Goal: Task Accomplishment & Management: Manage account settings

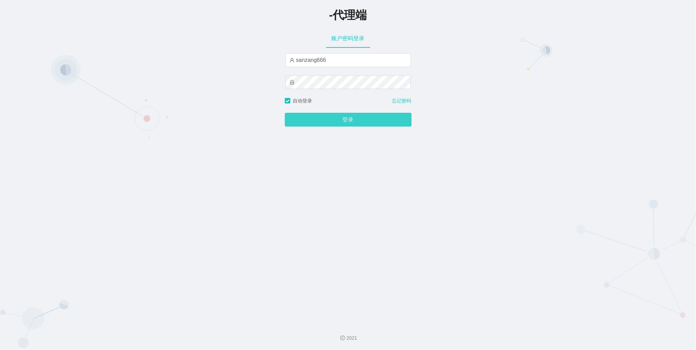
click at [315, 120] on button "登录" at bounding box center [348, 120] width 127 height 14
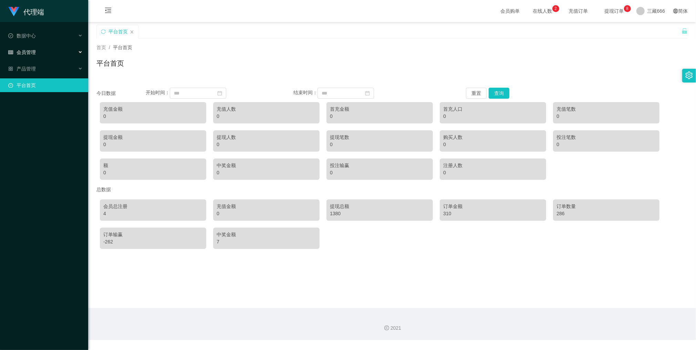
click at [26, 50] on font "会员管理" at bounding box center [26, 53] width 19 height 6
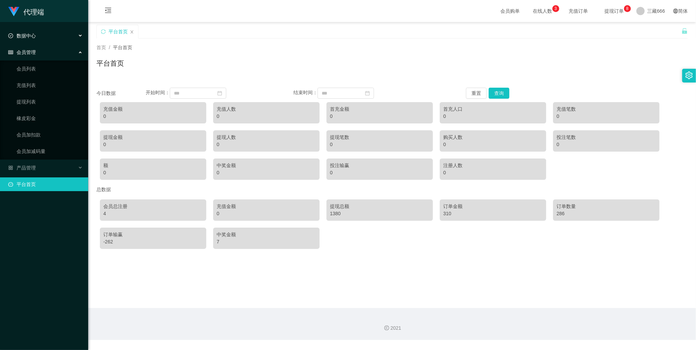
click at [43, 38] on div "数据中心" at bounding box center [44, 36] width 88 height 14
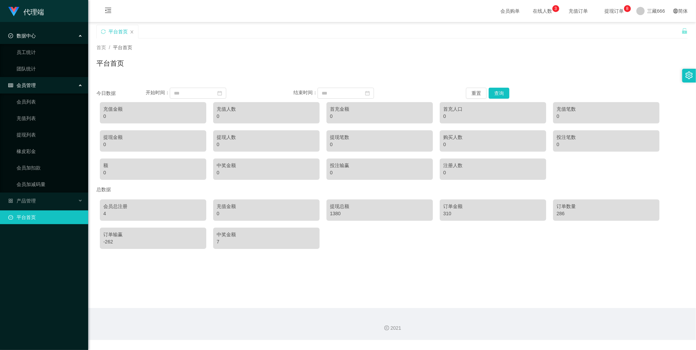
click at [43, 38] on div "数据中心" at bounding box center [44, 36] width 88 height 14
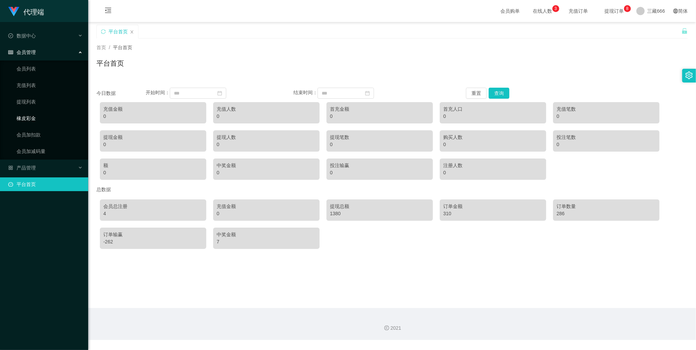
click at [27, 120] on link "橡皮彩金" at bounding box center [50, 119] width 66 height 14
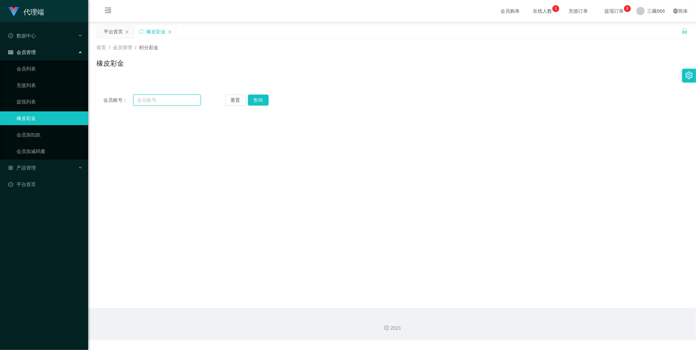
drag, startPoint x: 171, startPoint y: 98, endPoint x: 178, endPoint y: 95, distance: 7.0
click at [173, 98] on input "text" at bounding box center [166, 100] width 67 height 11
click at [30, 67] on link "会员列表" at bounding box center [50, 69] width 66 height 14
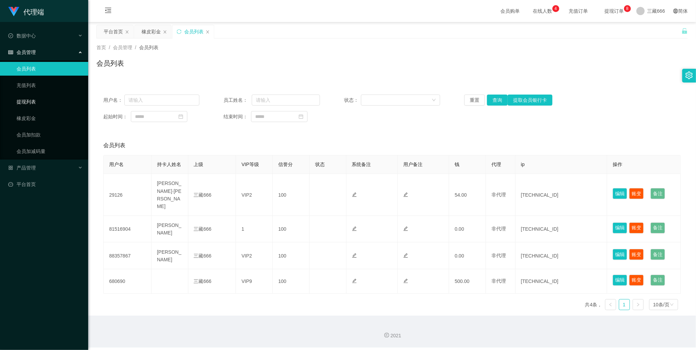
click at [28, 101] on link "提现列表" at bounding box center [50, 102] width 66 height 14
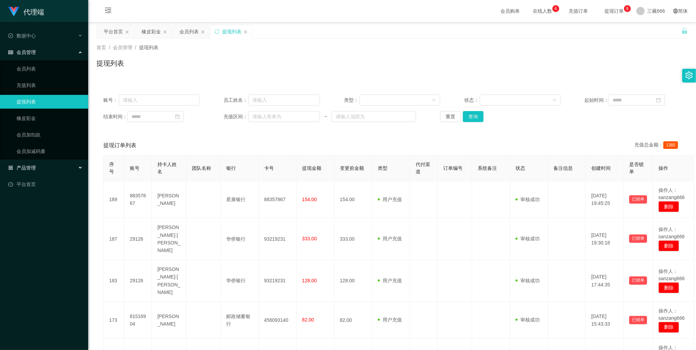
click at [27, 167] on font "产品管理" at bounding box center [26, 168] width 19 height 6
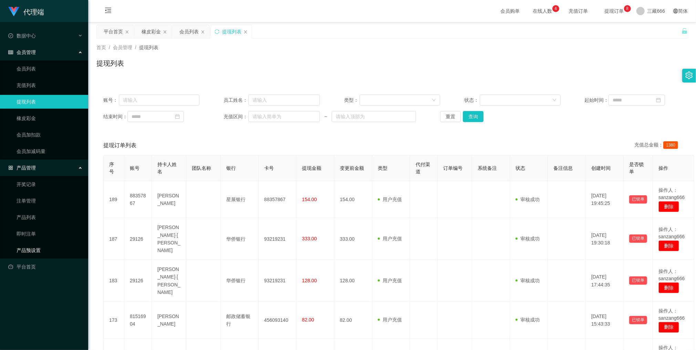
click at [33, 252] on link "产品预设置" at bounding box center [50, 251] width 66 height 14
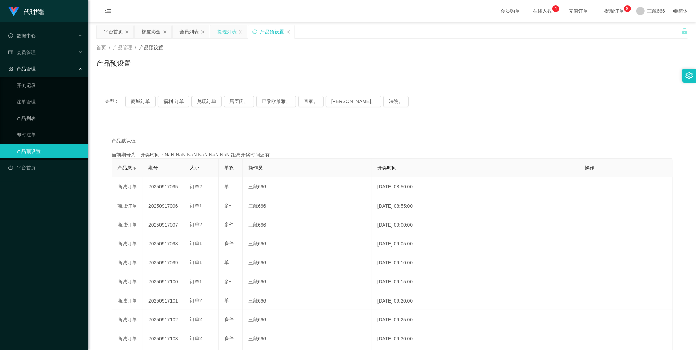
click at [229, 32] on font "提现列表" at bounding box center [226, 32] width 19 height 6
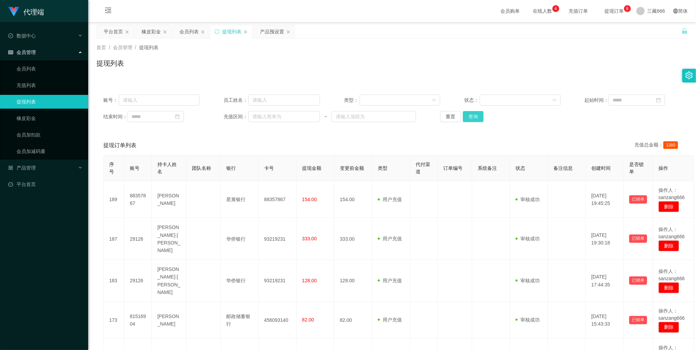
click at [463, 116] on button "查询" at bounding box center [473, 116] width 21 height 11
click at [469, 116] on button "查询" at bounding box center [475, 116] width 22 height 11
click at [155, 36] on div "橡皮彩金" at bounding box center [150, 31] width 19 height 13
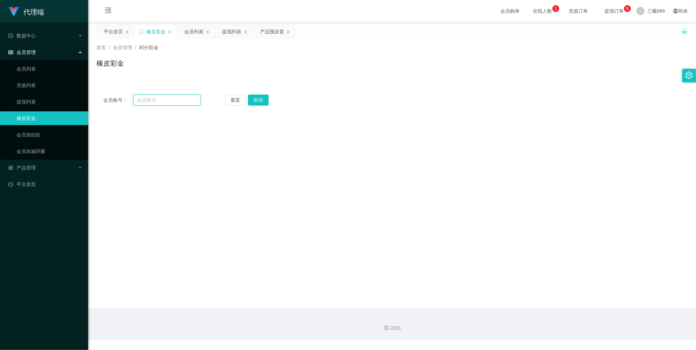
click at [150, 102] on input "text" at bounding box center [166, 100] width 67 height 11
paste input "88357867"
click at [262, 103] on button "查询" at bounding box center [260, 100] width 22 height 11
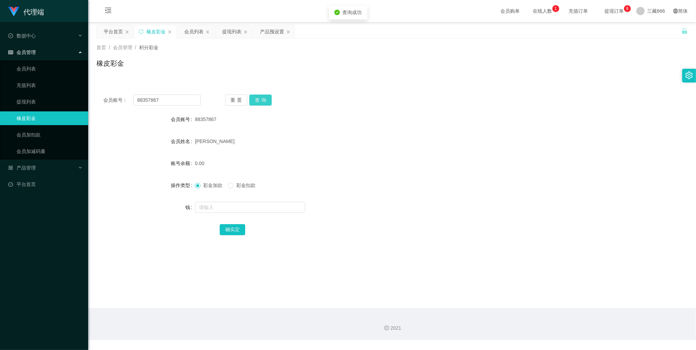
click at [262, 103] on button "查询" at bounding box center [260, 100] width 22 height 11
click at [171, 105] on input "88357867" at bounding box center [166, 100] width 67 height 11
paste input "29126"
type input "29126"
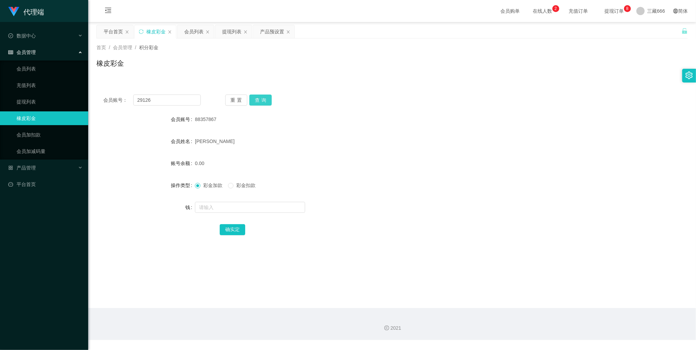
click at [262, 101] on button "查询" at bounding box center [260, 100] width 22 height 11
click at [229, 29] on font "提现列表" at bounding box center [231, 32] width 19 height 6
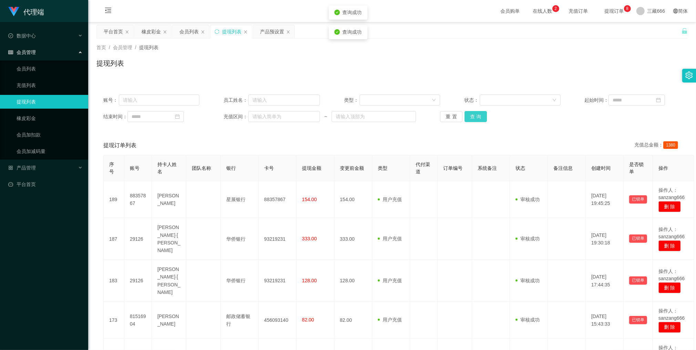
click at [474, 116] on button "查询" at bounding box center [475, 116] width 22 height 11
click at [138, 101] on input "text" at bounding box center [159, 100] width 81 height 11
paste input "29126"
type input "29126"
click at [476, 118] on button "查询" at bounding box center [475, 116] width 22 height 11
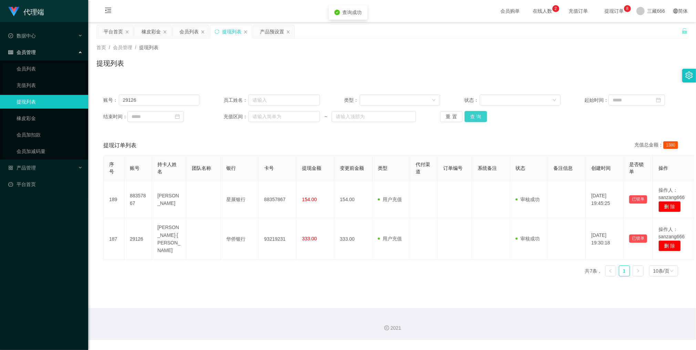
click at [476, 118] on button "查询" at bounding box center [475, 116] width 22 height 11
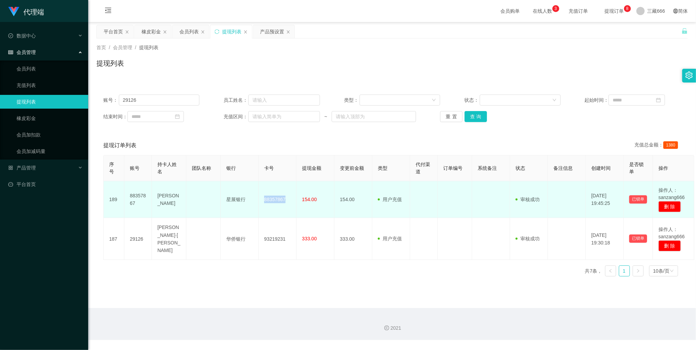
drag, startPoint x: 262, startPoint y: 201, endPoint x: 286, endPoint y: 202, distance: 24.1
click at [286, 202] on td "88357867" at bounding box center [278, 199] width 38 height 37
copy font "88357867"
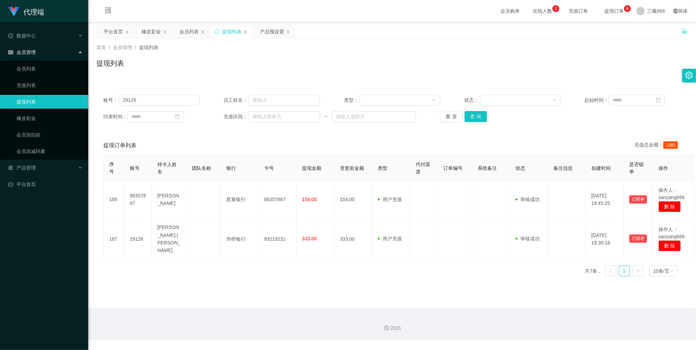
click at [551, 134] on div "账号： 29126 员工姓名： 类型： 状态： 起始时间： 结束时间： 充值区间： ~ 重置 查询 提现订单列表 充值总金额： 1380 序号 账号 持卡人姓…" at bounding box center [391, 185] width 591 height 195
click at [474, 117] on button "查询" at bounding box center [475, 116] width 22 height 11
click at [184, 33] on font "会员列表" at bounding box center [188, 32] width 19 height 6
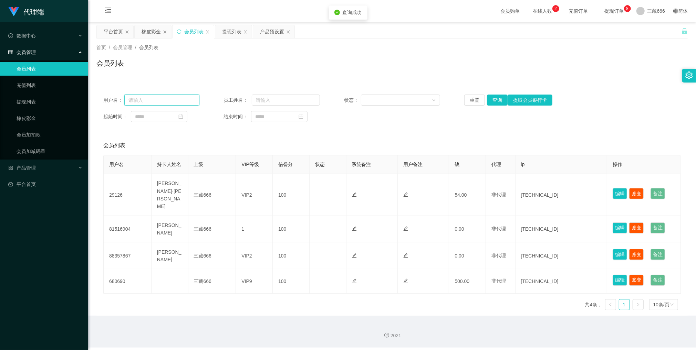
click at [139, 100] on input "text" at bounding box center [161, 100] width 75 height 11
paste input "88357867"
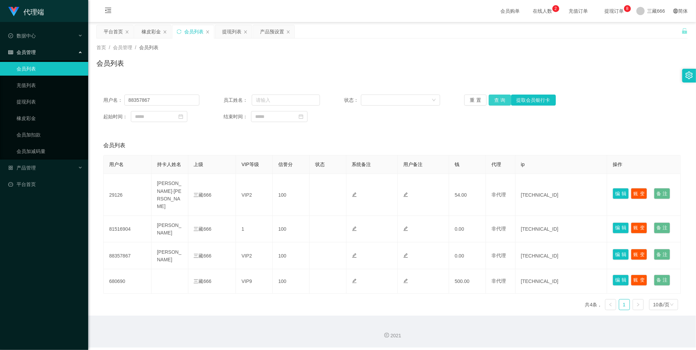
click at [501, 102] on button "查询" at bounding box center [500, 100] width 22 height 11
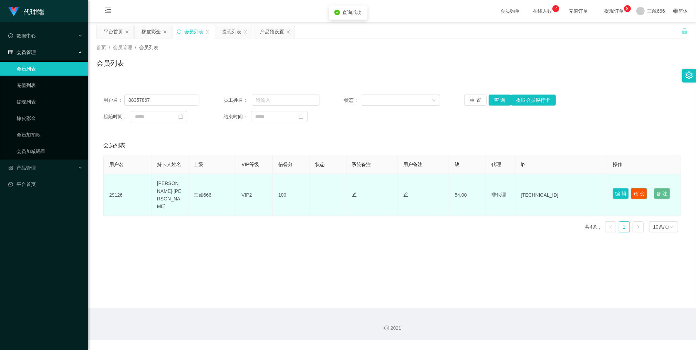
click at [632, 188] on button "账变" at bounding box center [639, 193] width 16 height 11
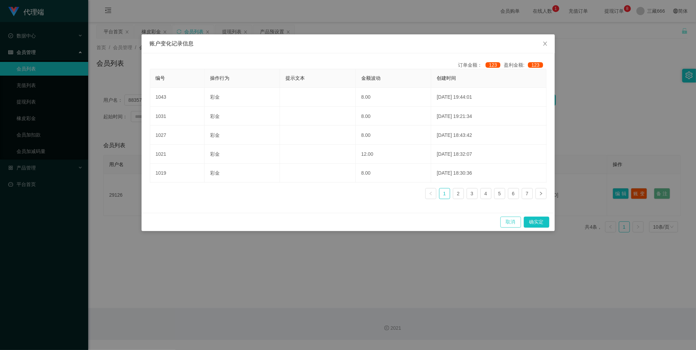
click at [508, 224] on button "取消" at bounding box center [510, 222] width 21 height 11
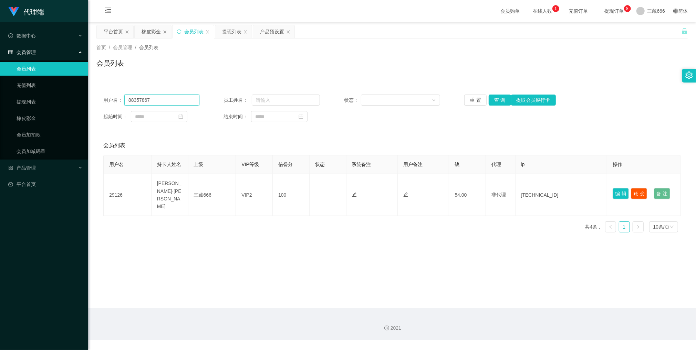
click at [141, 102] on input "88357867" at bounding box center [161, 100] width 75 height 11
paste input "29126"
type input "29126"
click at [500, 103] on button "查询" at bounding box center [500, 100] width 22 height 11
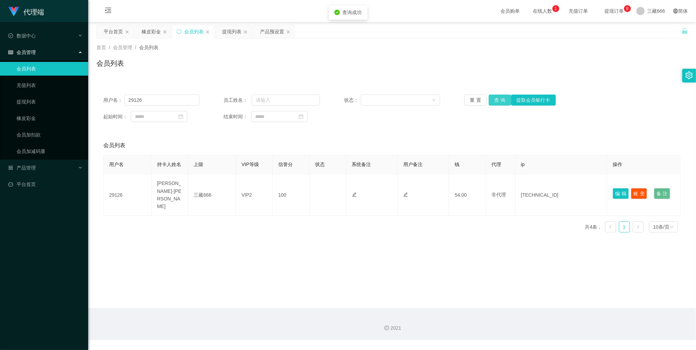
click at [499, 103] on button "查询" at bounding box center [500, 100] width 22 height 11
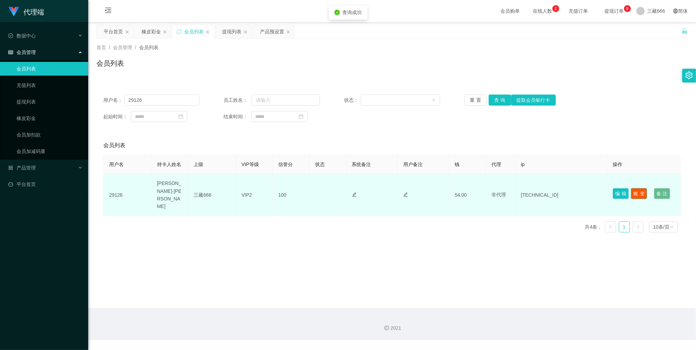
click at [634, 188] on button "账变" at bounding box center [639, 193] width 16 height 11
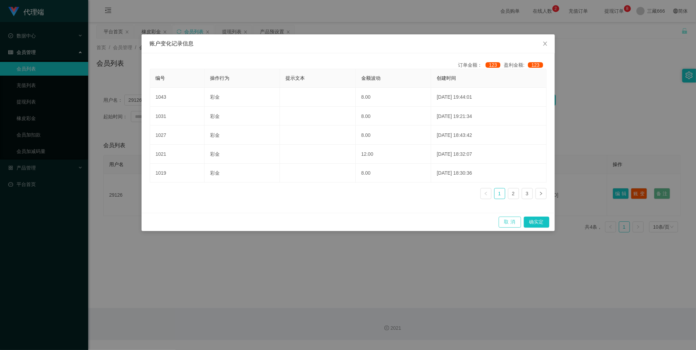
click at [516, 220] on button "取消" at bounding box center [510, 222] width 22 height 11
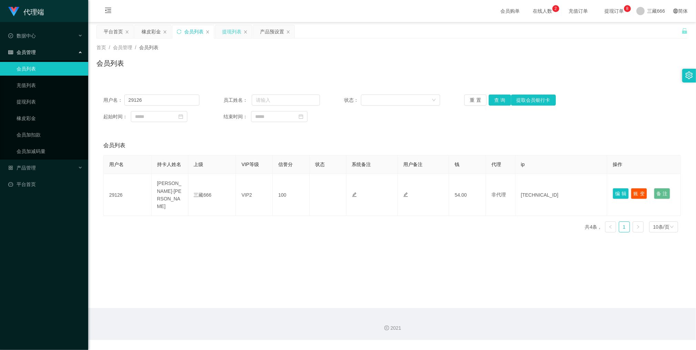
click at [229, 35] on div "提现列表" at bounding box center [231, 31] width 19 height 13
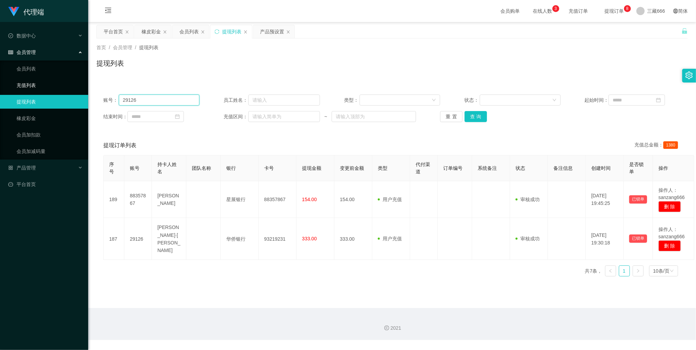
drag, startPoint x: 146, startPoint y: 101, endPoint x: 112, endPoint y: 92, distance: 35.8
click at [43, 84] on section "代理端 数据中心 员工统计 团队统计 会员管理 会员列表 充值列表 提现列表 橡皮彩金 会员加扣款 会员加减码量 产品管理 开奖记录 注单管理 产品列表 即时…" at bounding box center [348, 170] width 696 height 340
click at [477, 114] on button "查询" at bounding box center [475, 116] width 22 height 11
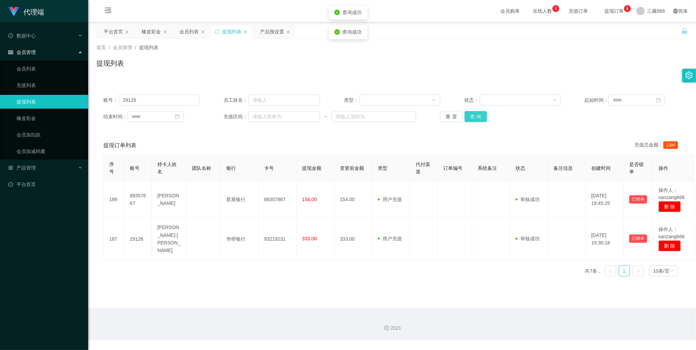
click at [477, 114] on button "查询" at bounding box center [475, 116] width 22 height 11
click at [450, 116] on button "重置" at bounding box center [451, 116] width 22 height 11
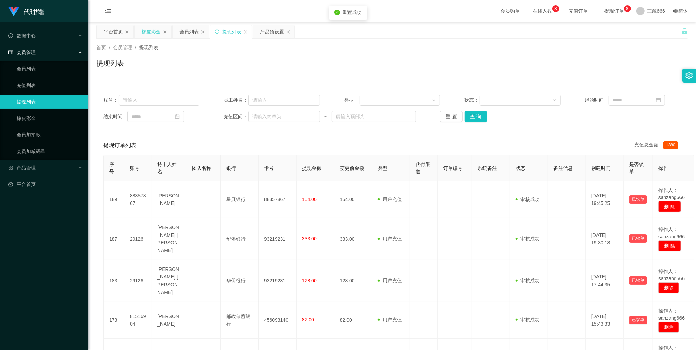
click at [147, 34] on font "橡皮彩金" at bounding box center [150, 32] width 19 height 6
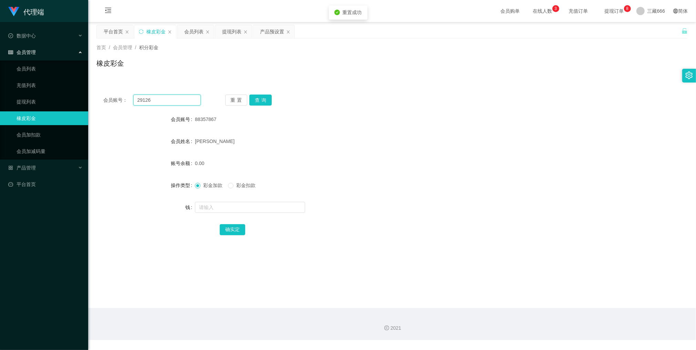
click at [140, 103] on input "29126" at bounding box center [166, 100] width 67 height 11
click at [141, 102] on input "29126" at bounding box center [166, 100] width 67 height 11
paste input "29126"
type input "29126"
click at [260, 99] on button "查询" at bounding box center [260, 100] width 22 height 11
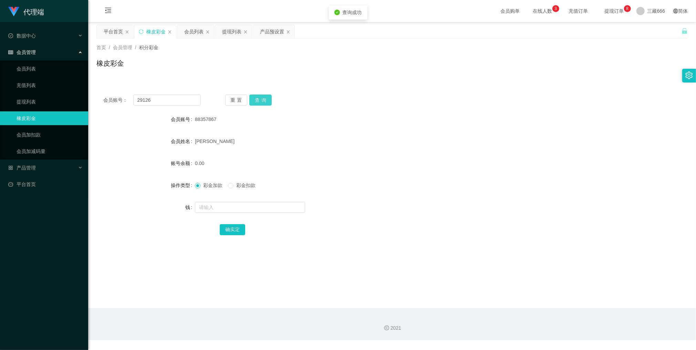
click at [260, 98] on button "查询" at bounding box center [260, 100] width 22 height 11
click at [171, 32] on icon "图标： 关闭" at bounding box center [170, 32] width 4 height 4
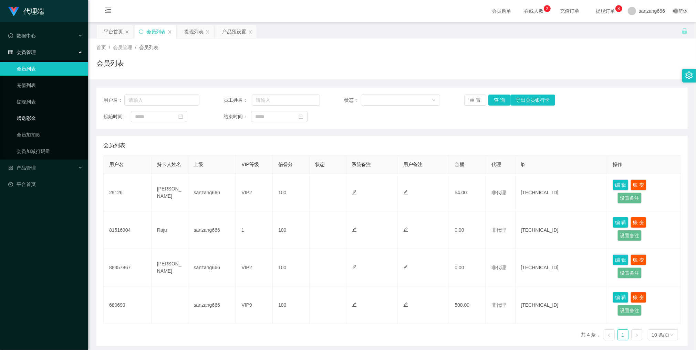
click at [36, 114] on link "赠送彩金" at bounding box center [50, 119] width 66 height 14
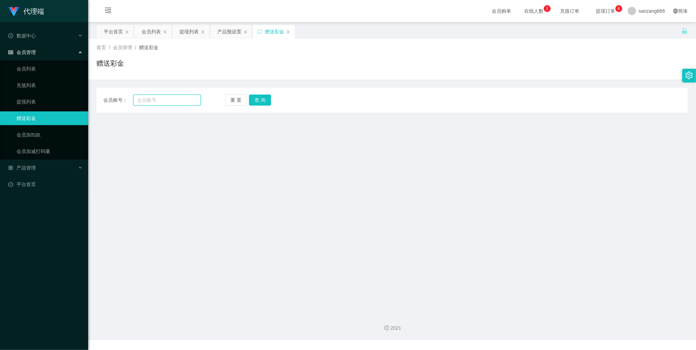
click at [175, 97] on input "text" at bounding box center [166, 100] width 67 height 11
paste input "29126"
type input "29126"
click at [256, 102] on button "查 询" at bounding box center [260, 100] width 22 height 11
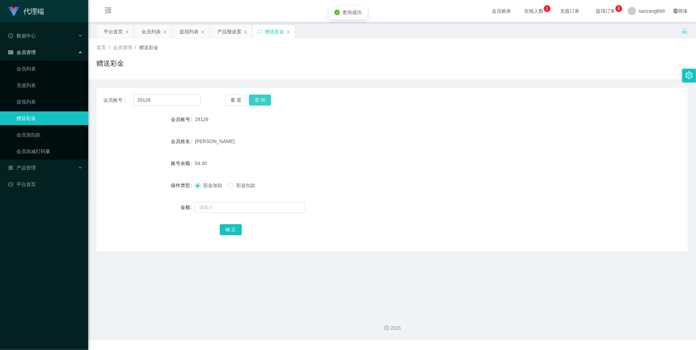
click at [256, 102] on button "查 询" at bounding box center [260, 100] width 22 height 11
click at [259, 104] on button "查 询" at bounding box center [260, 100] width 22 height 11
click at [216, 209] on input "text" at bounding box center [250, 207] width 110 height 11
type input "15"
click at [229, 235] on button "确 定" at bounding box center [231, 229] width 22 height 11
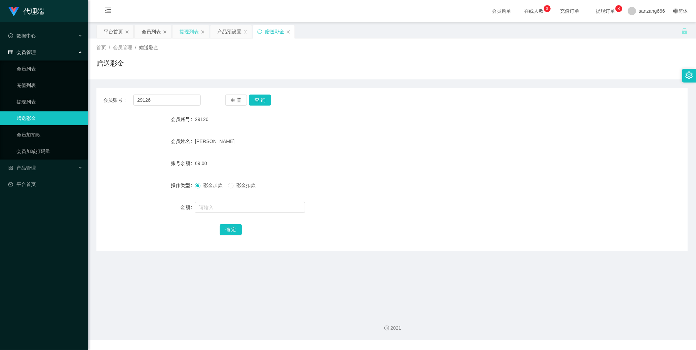
click at [187, 30] on div "提现列表" at bounding box center [188, 31] width 19 height 13
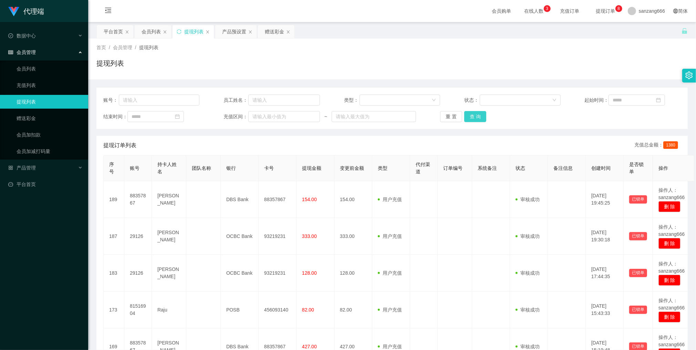
click at [479, 118] on button "查 询" at bounding box center [475, 116] width 22 height 11
